Goal: Check status: Check status

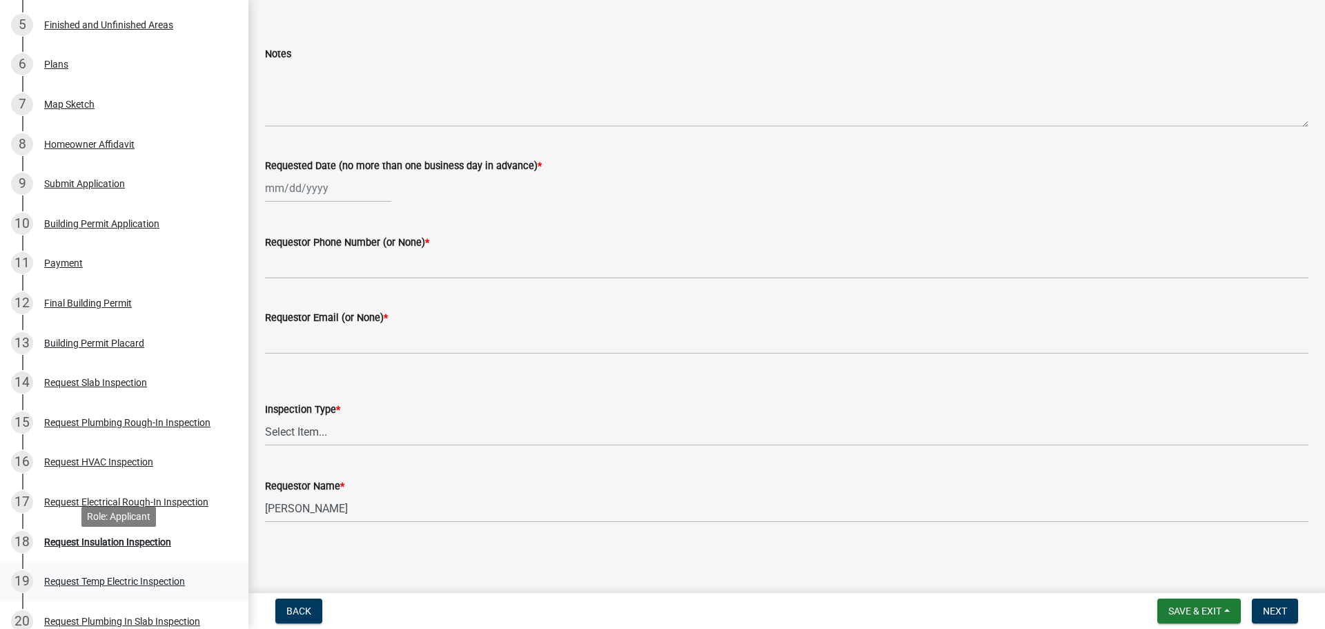
scroll to position [345, 0]
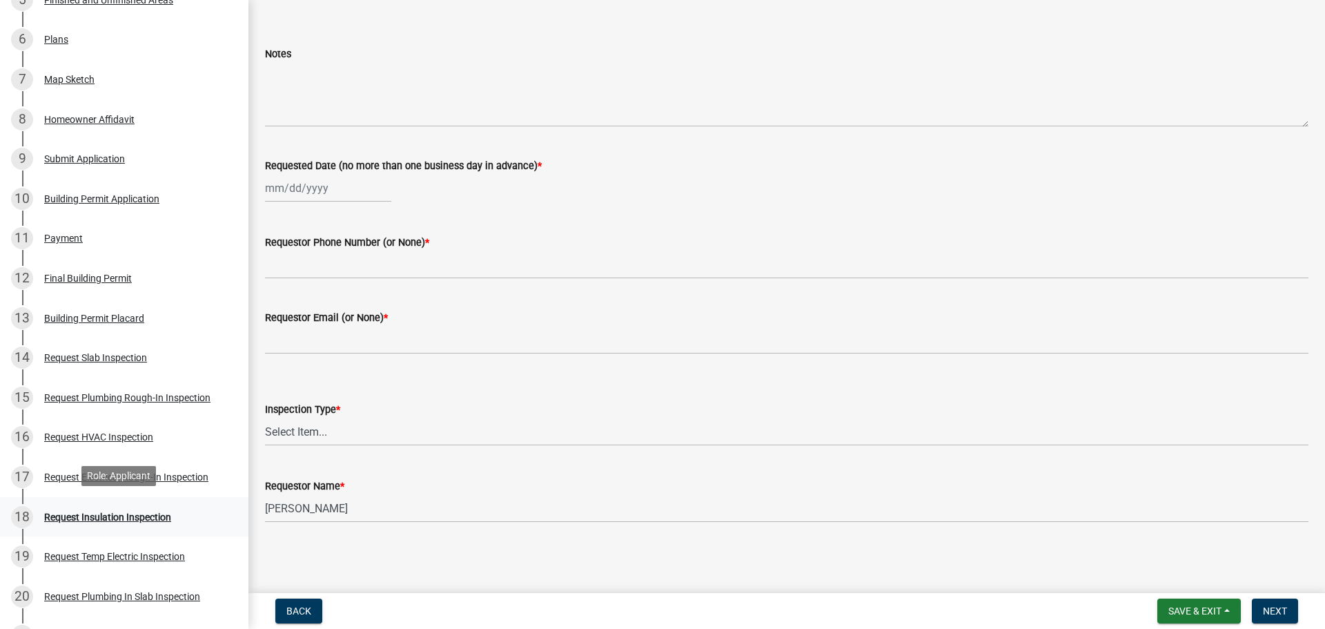
click at [153, 515] on div "Request Insulation Inspection" at bounding box center [107, 517] width 127 height 10
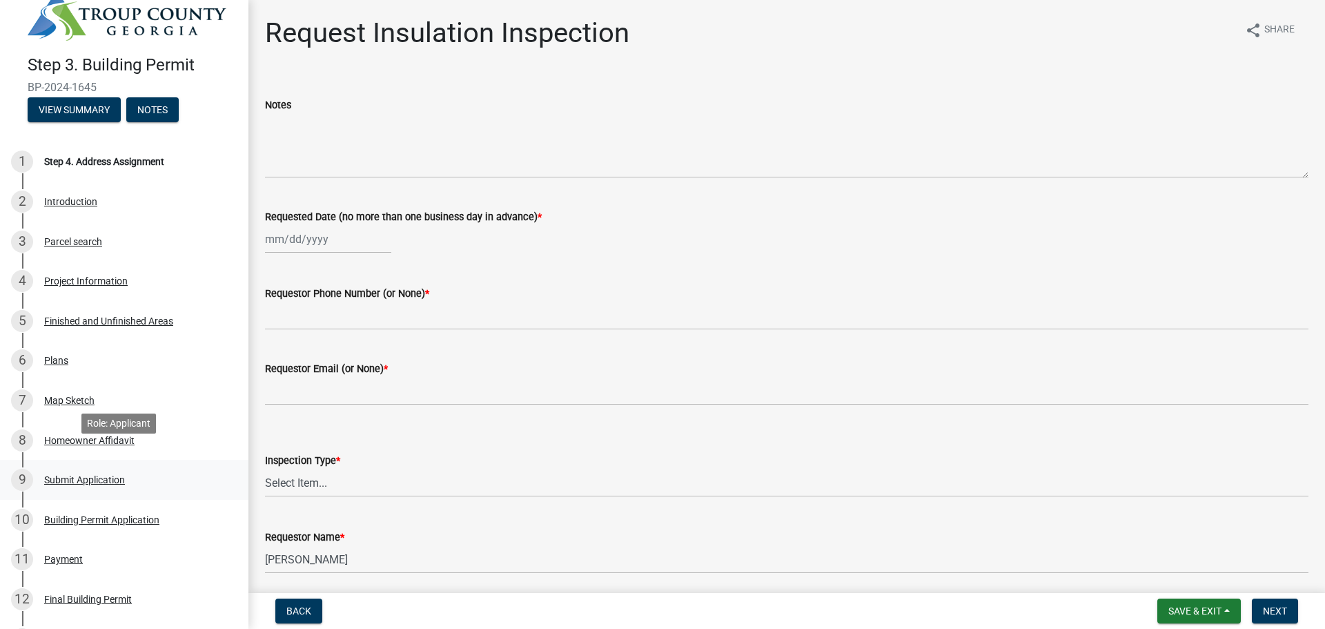
scroll to position [0, 0]
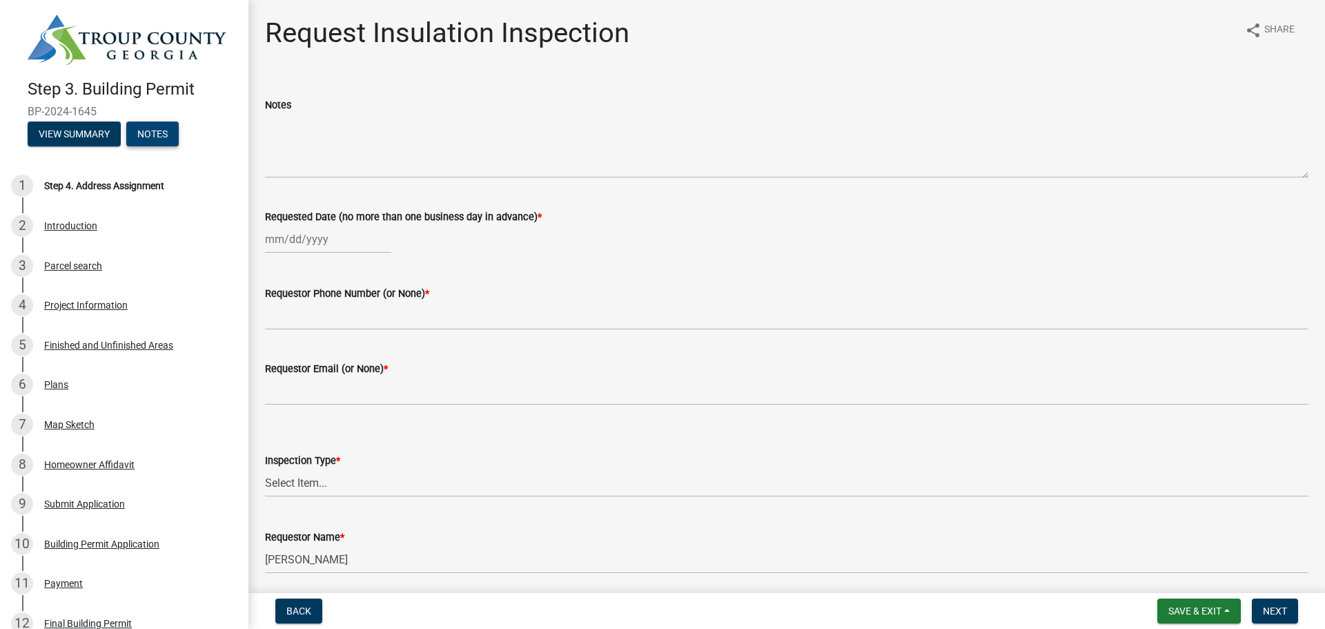
click at [157, 127] on button "Notes" at bounding box center [152, 133] width 52 height 25
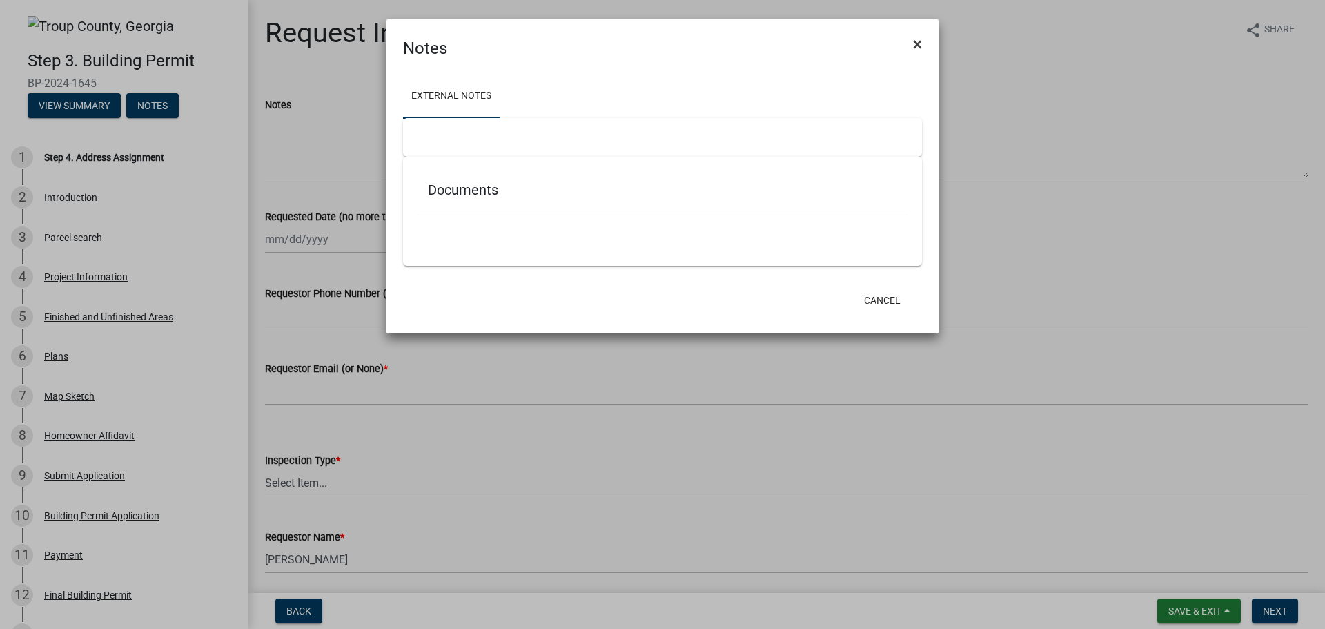
click at [921, 43] on span "×" at bounding box center [917, 43] width 9 height 19
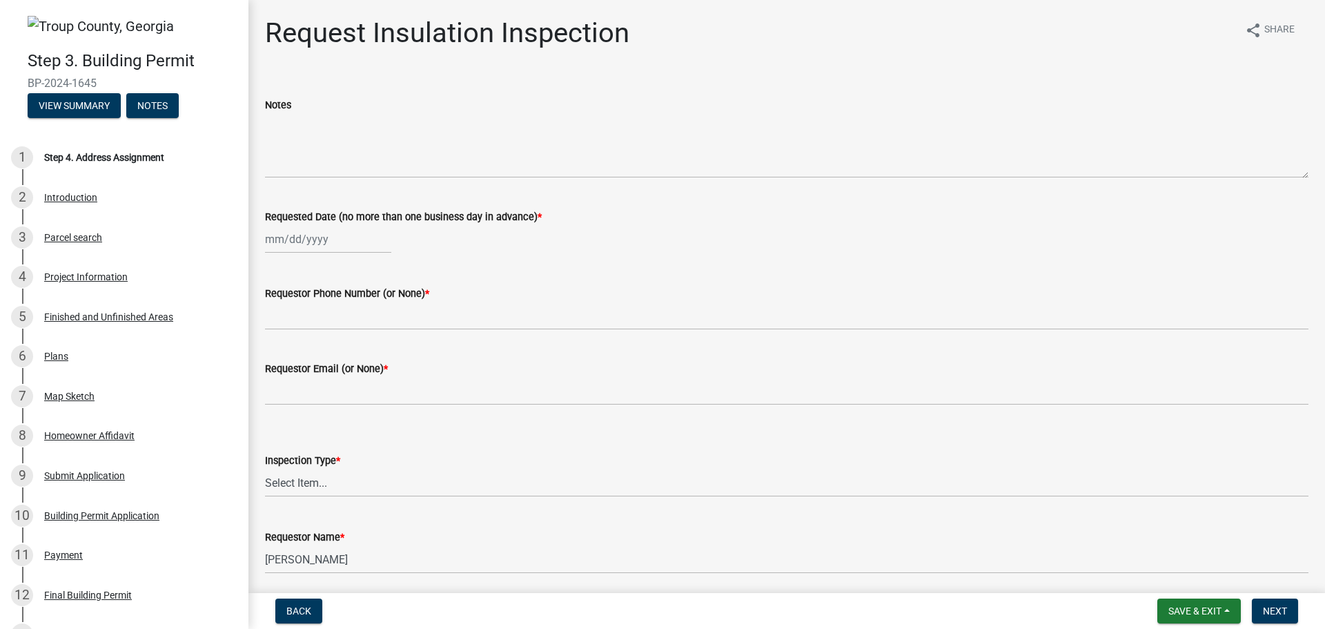
click at [106, 23] on img at bounding box center [101, 26] width 146 height 21
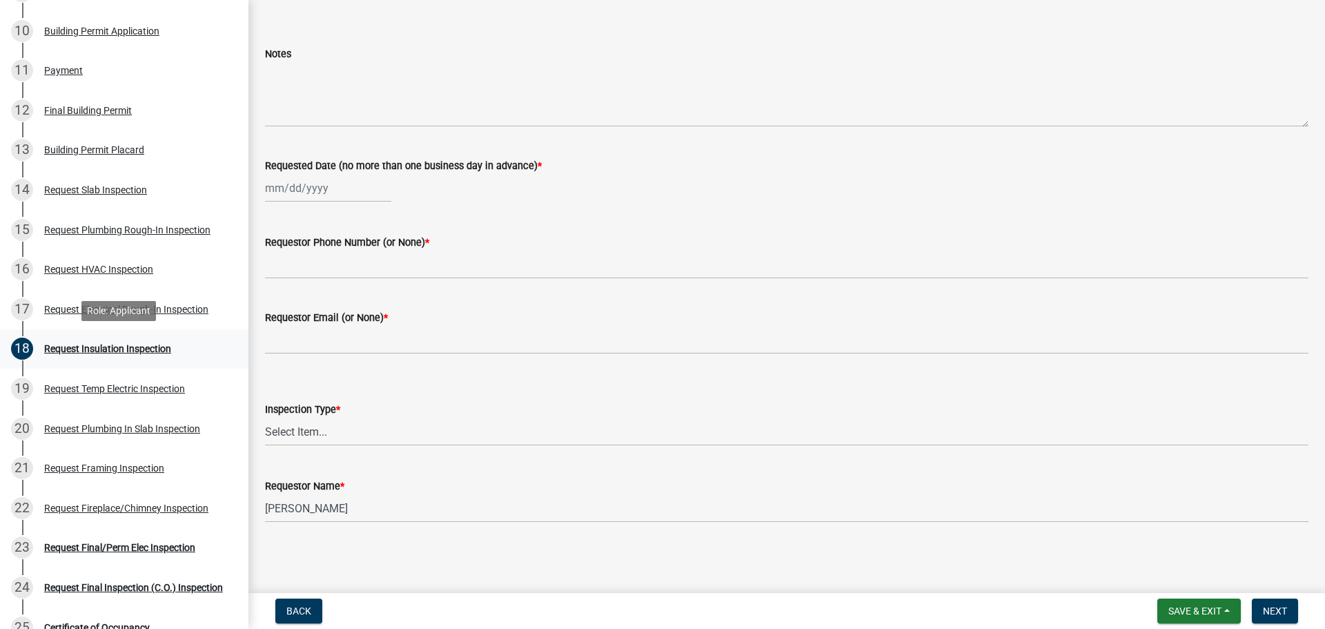
scroll to position [483, 0]
click at [141, 346] on div "Request Insulation Inspection" at bounding box center [107, 350] width 127 height 10
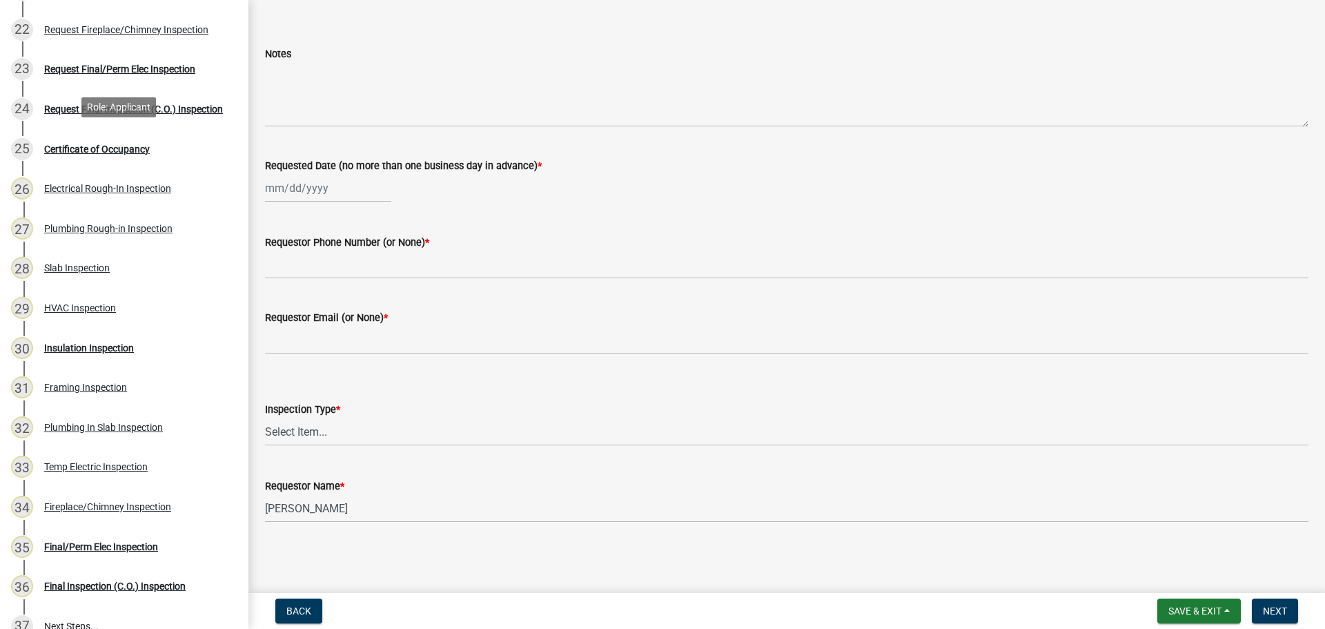
scroll to position [966, 0]
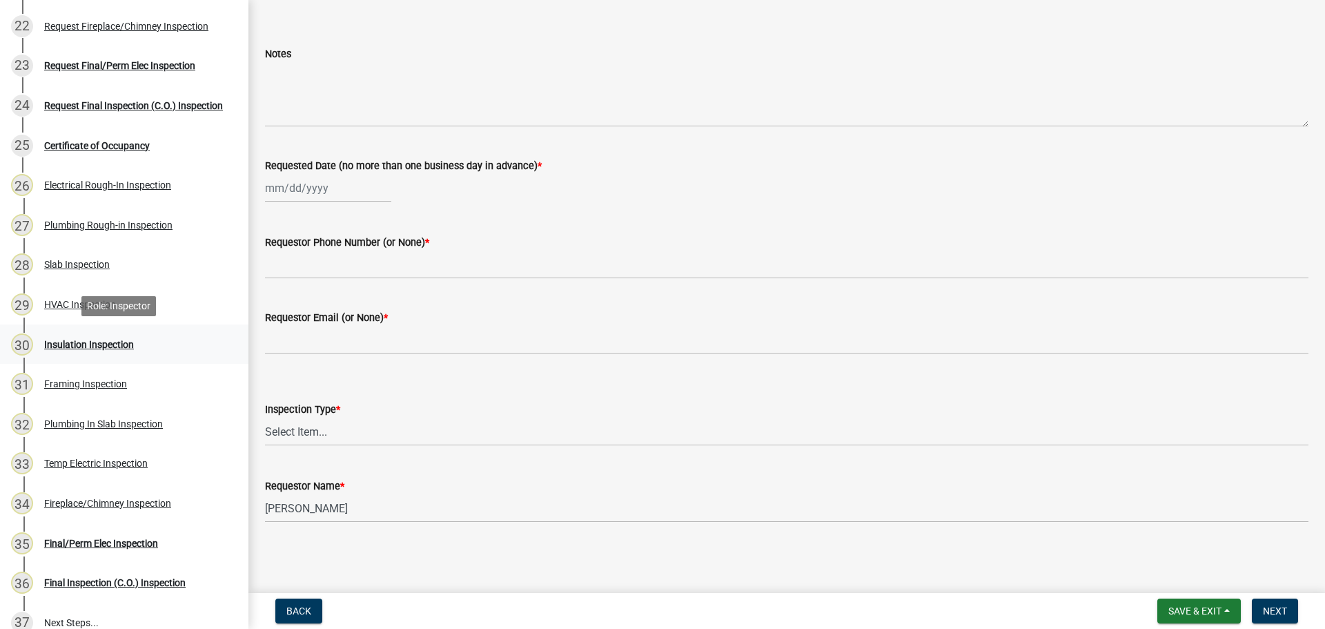
click at [115, 343] on div "Insulation Inspection" at bounding box center [89, 344] width 90 height 10
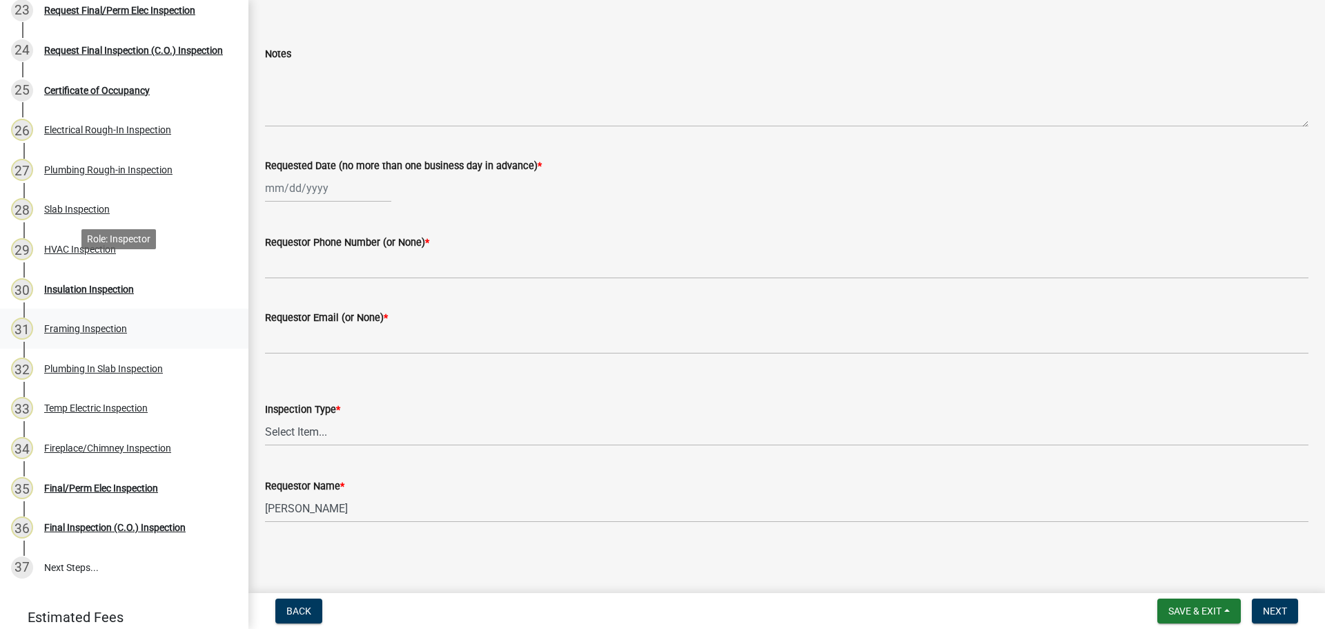
scroll to position [1107, 0]
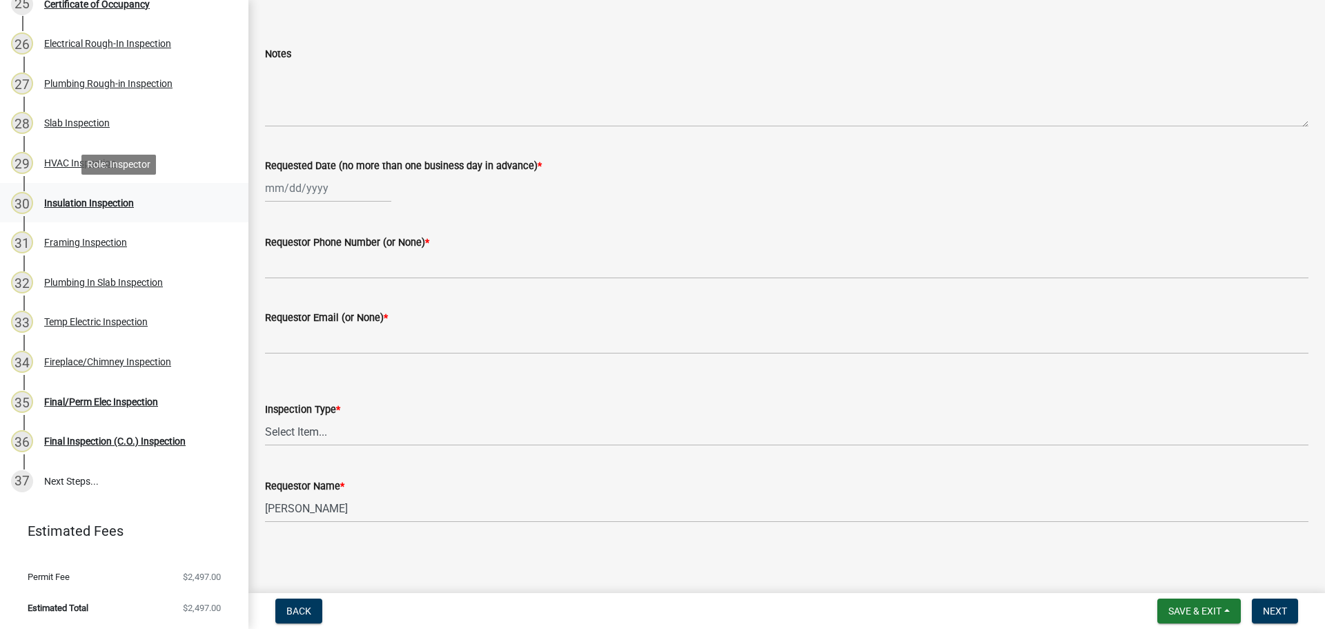
click at [78, 209] on div "30 Insulation Inspection" at bounding box center [118, 203] width 215 height 22
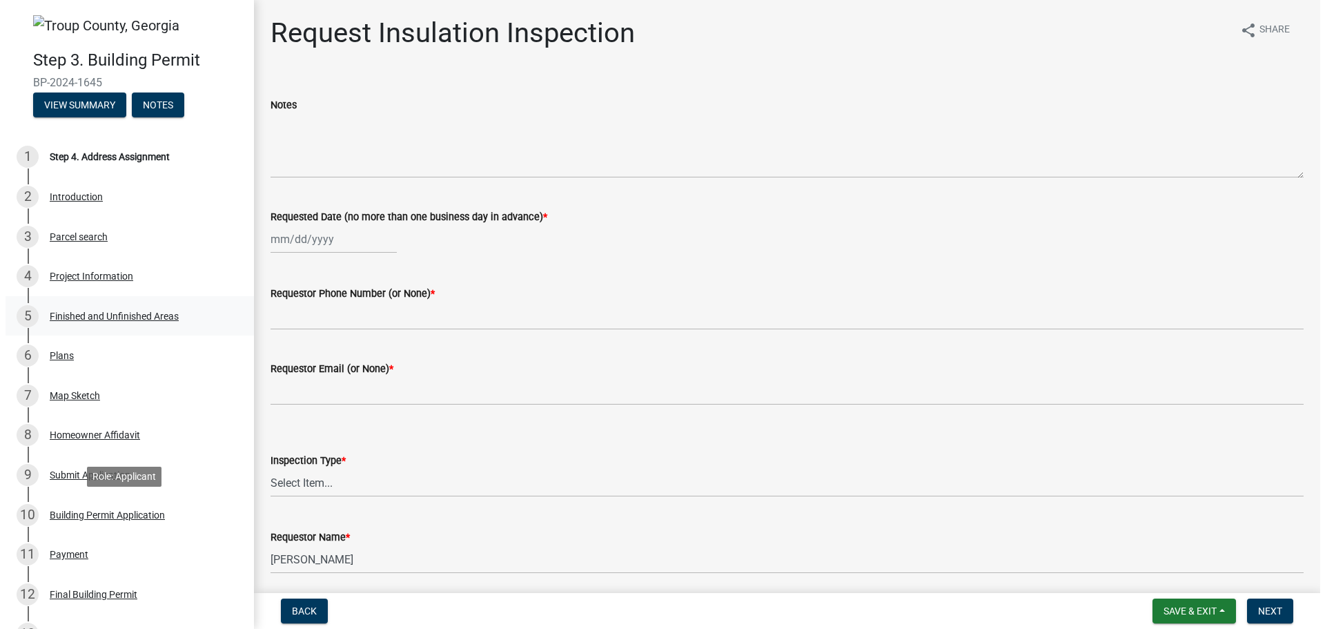
scroll to position [0, 0]
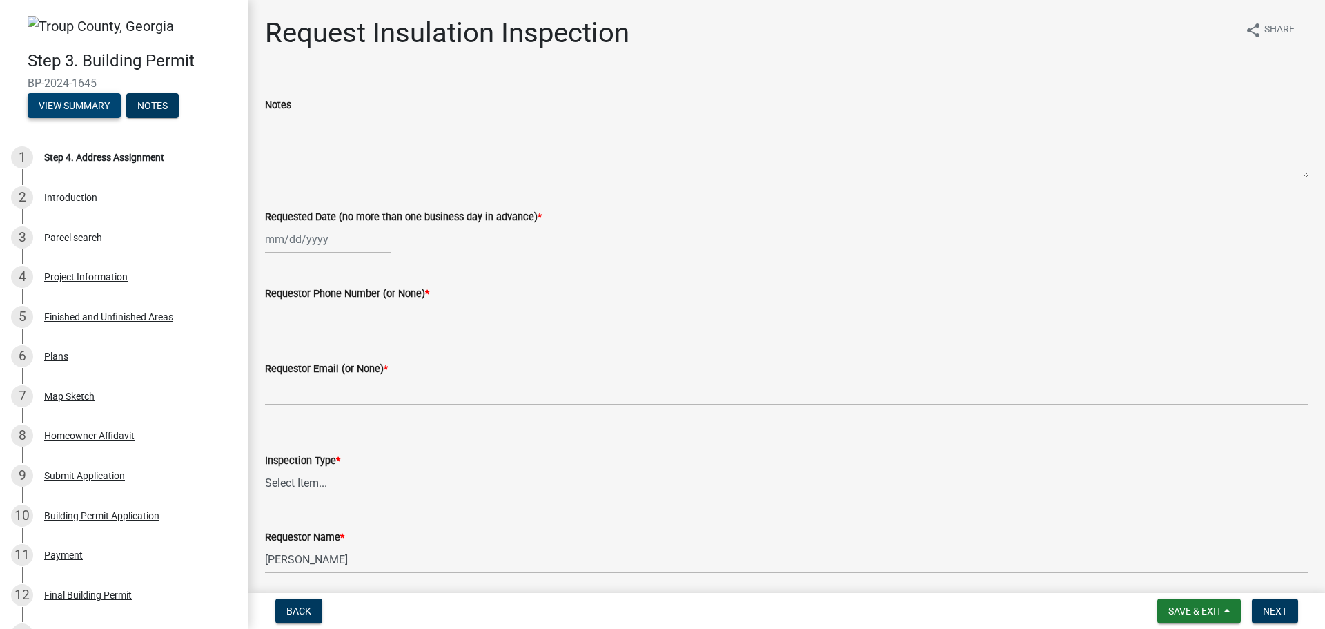
click at [87, 103] on button "View Summary" at bounding box center [74, 105] width 93 height 25
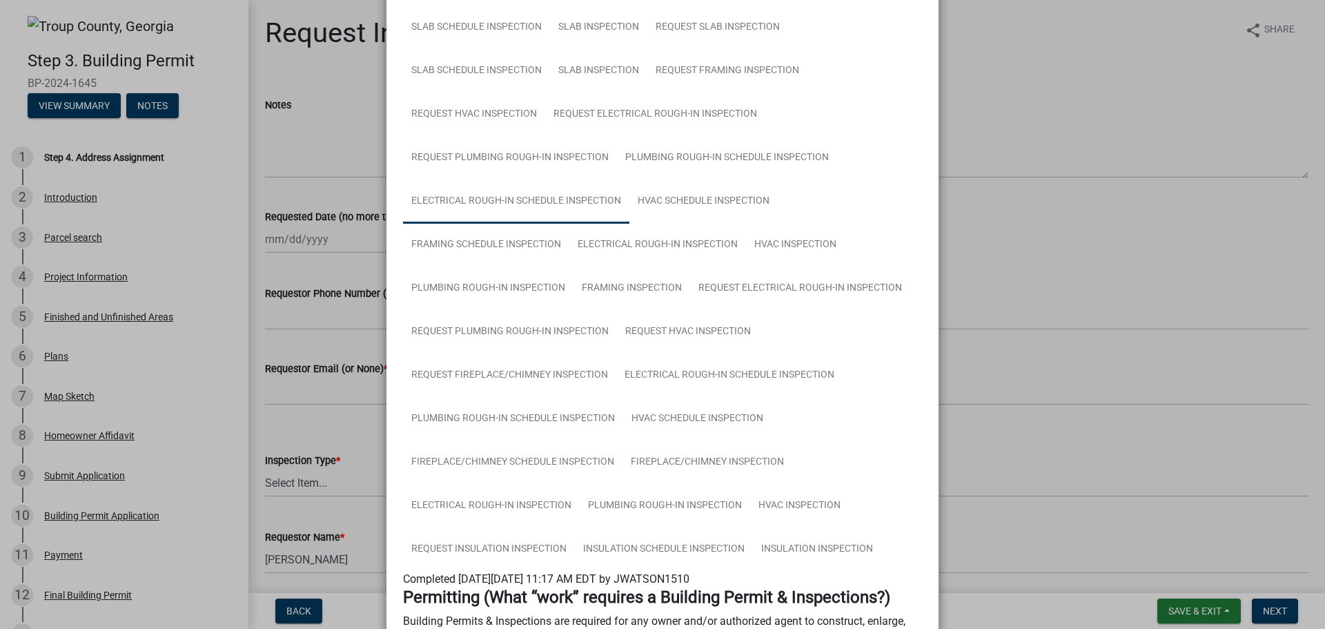
scroll to position [414, 0]
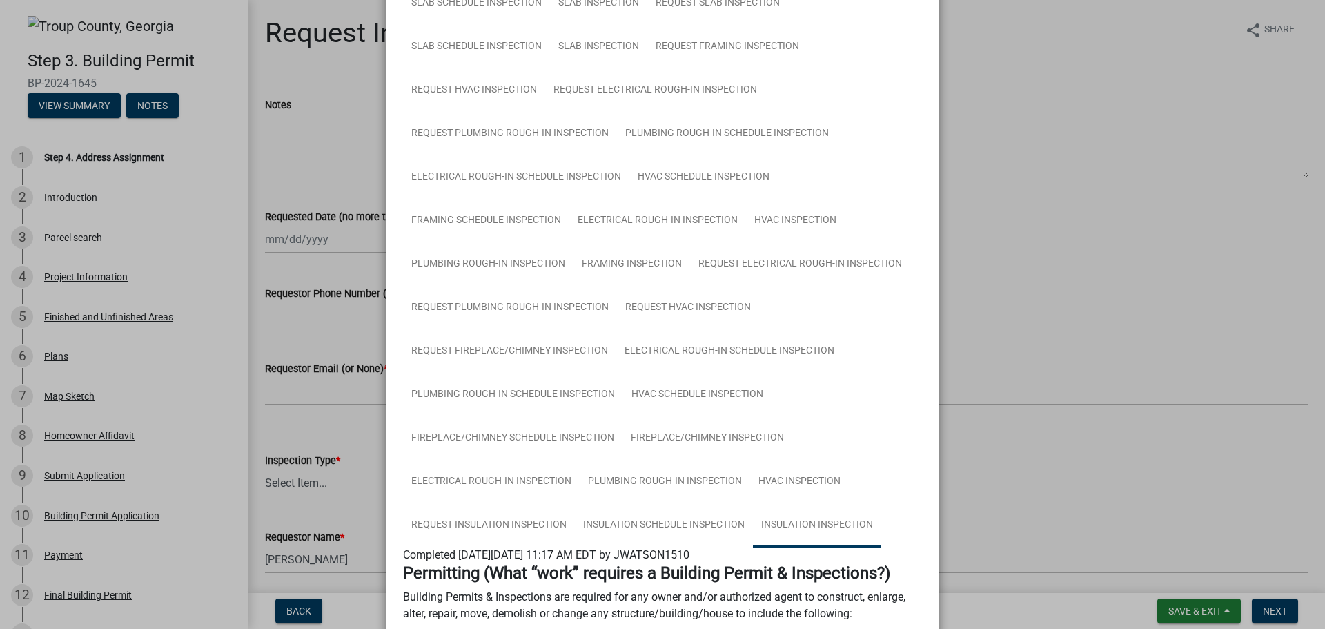
click at [801, 521] on link "Insulation Inspection" at bounding box center [817, 525] width 128 height 44
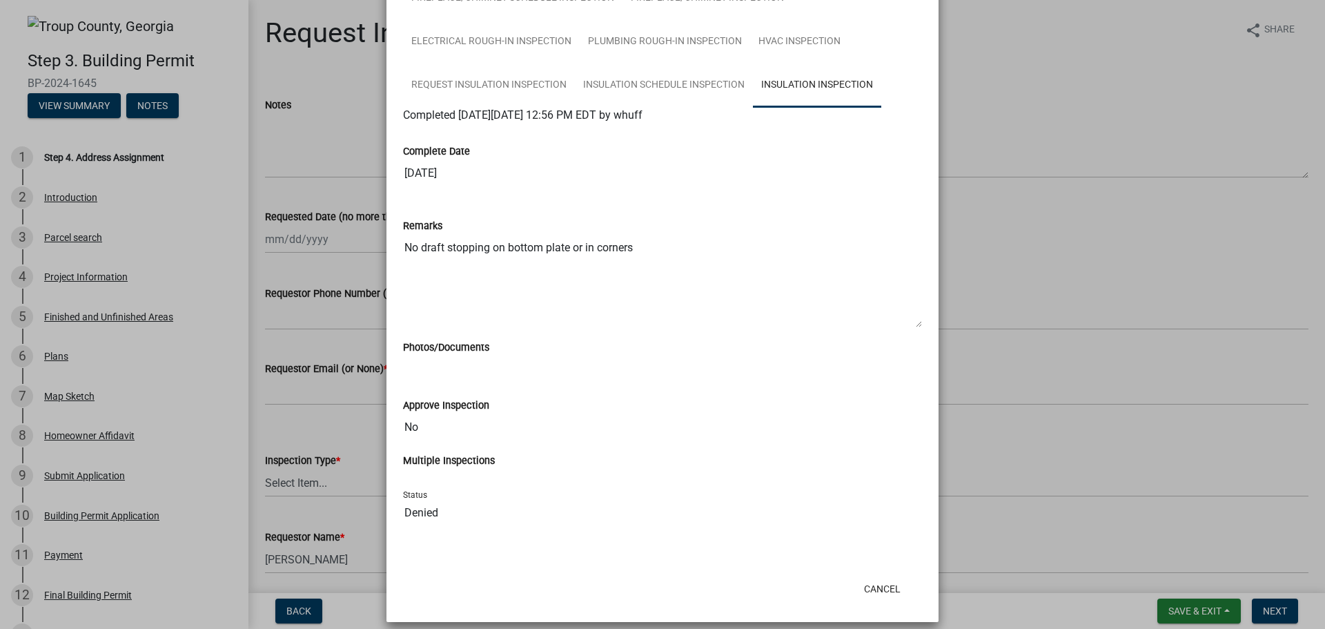
scroll to position [866, 0]
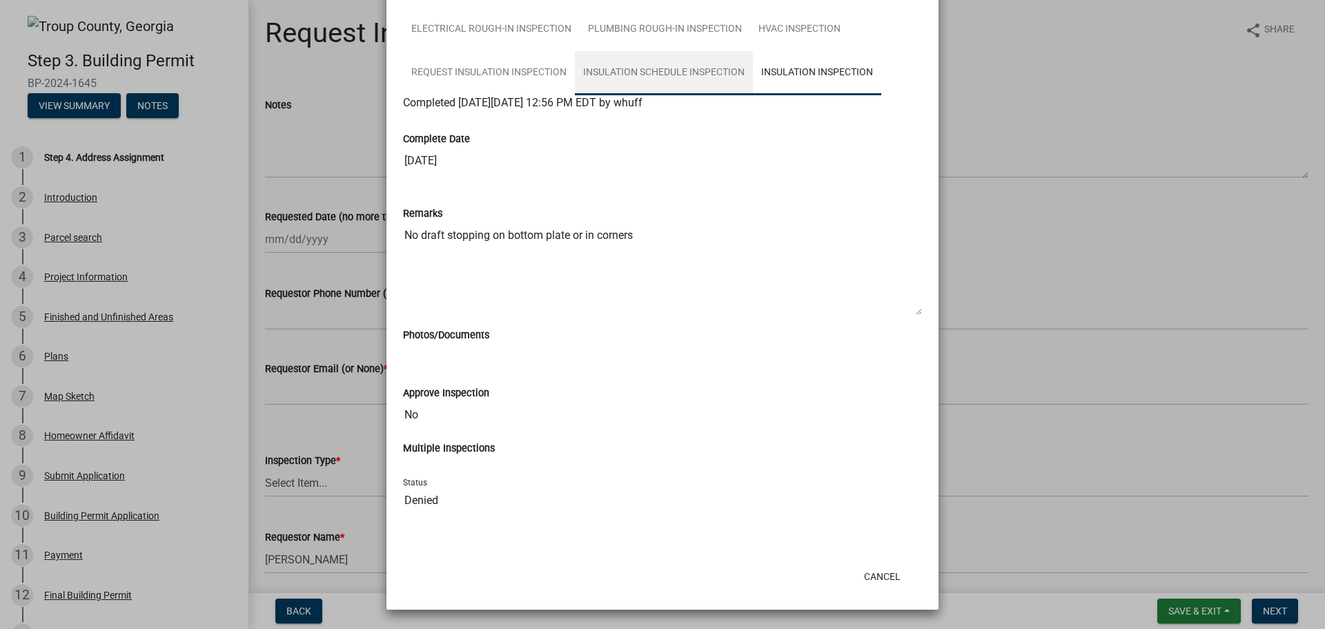
click at [627, 65] on link "Insulation Schedule Inspection" at bounding box center [664, 73] width 178 height 44
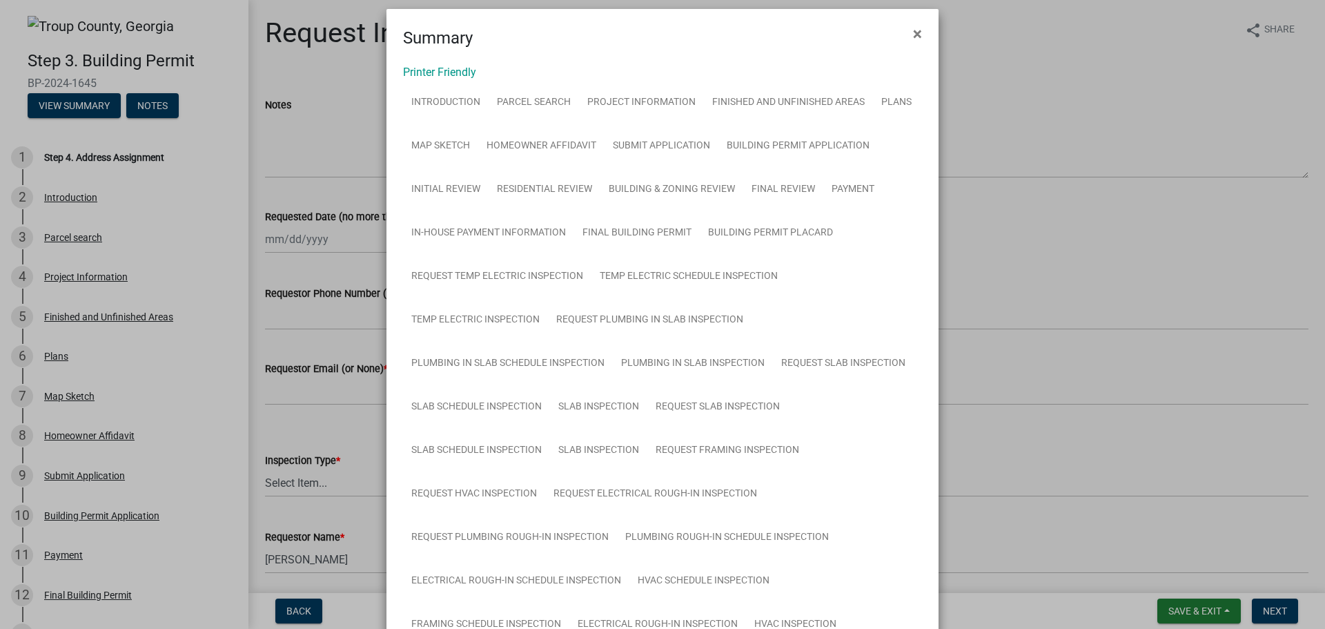
scroll to position [0, 0]
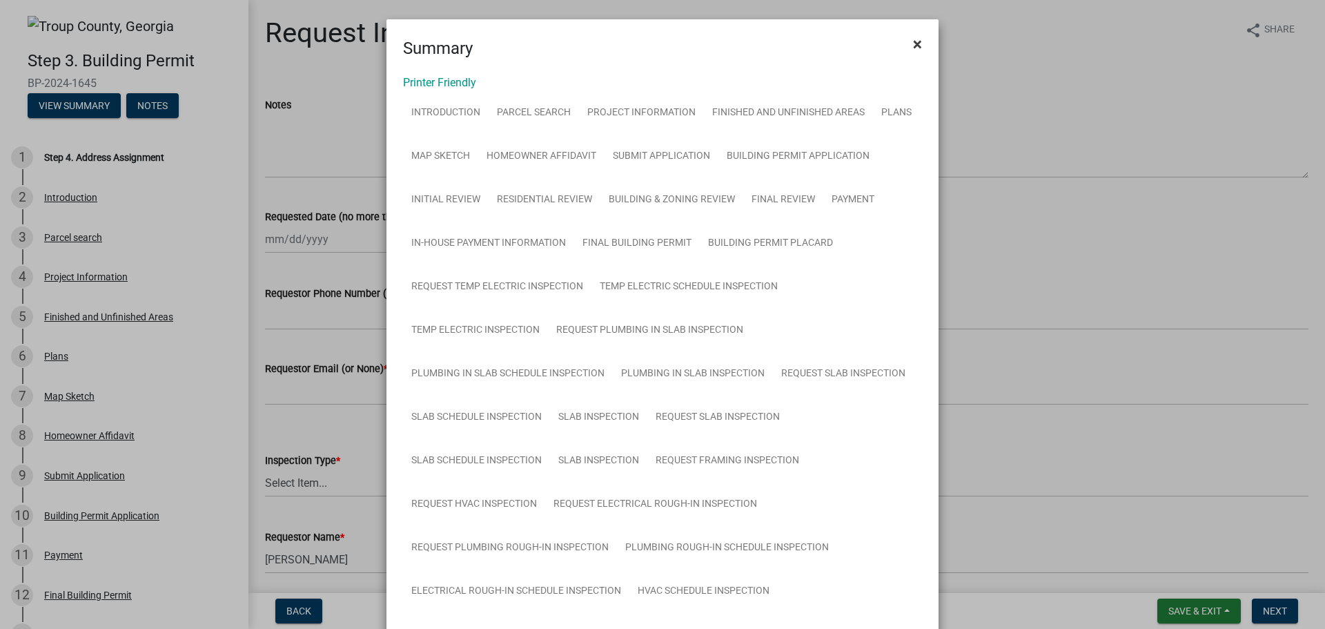
click at [913, 41] on span "×" at bounding box center [917, 43] width 9 height 19
